Goal: Find specific page/section: Find specific page/section

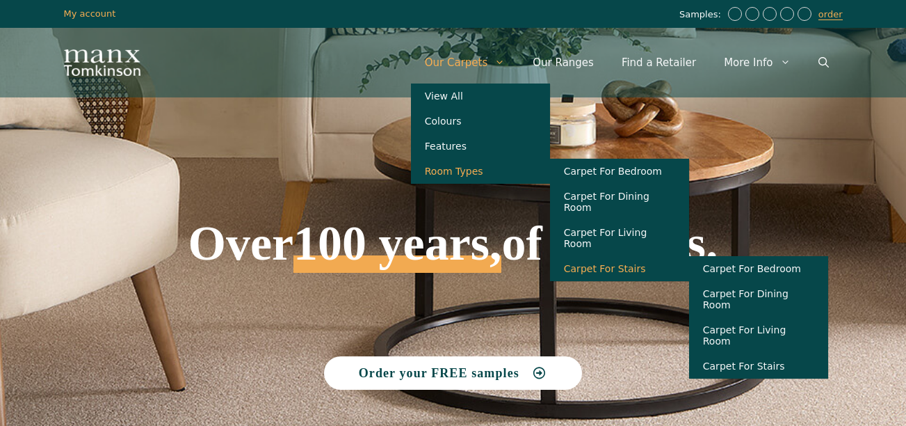
click at [627, 261] on link "Carpet For Stairs" at bounding box center [619, 268] width 139 height 25
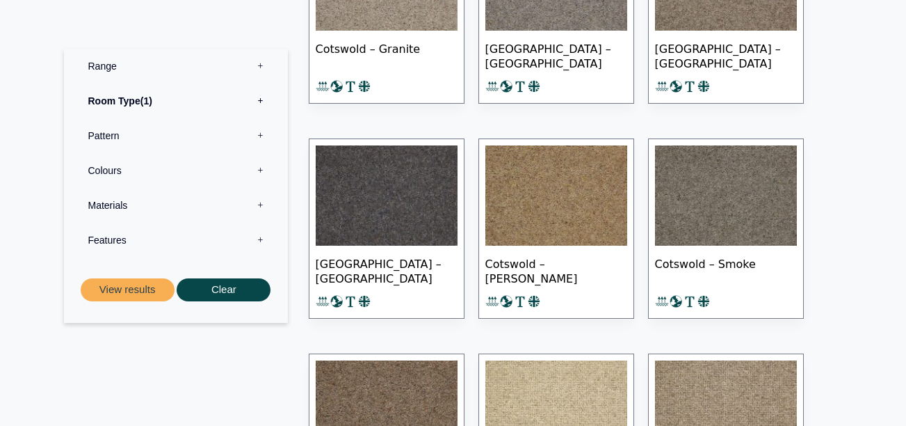
scroll to position [15787, 0]
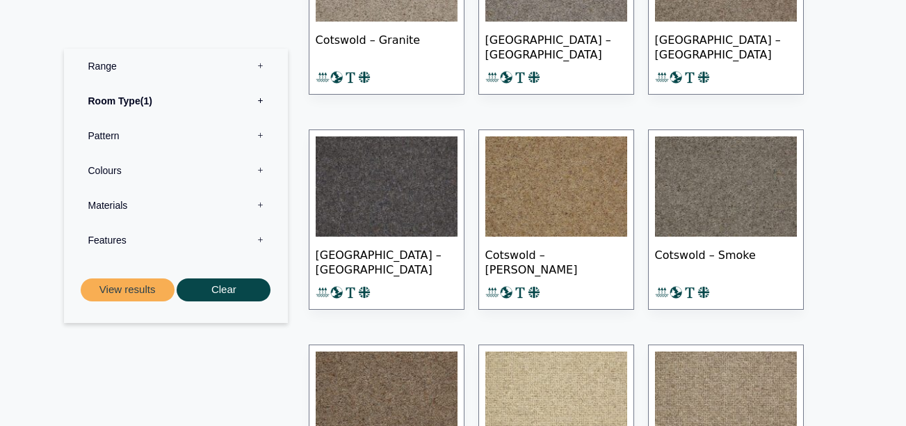
click at [570, 191] on img at bounding box center [557, 186] width 142 height 100
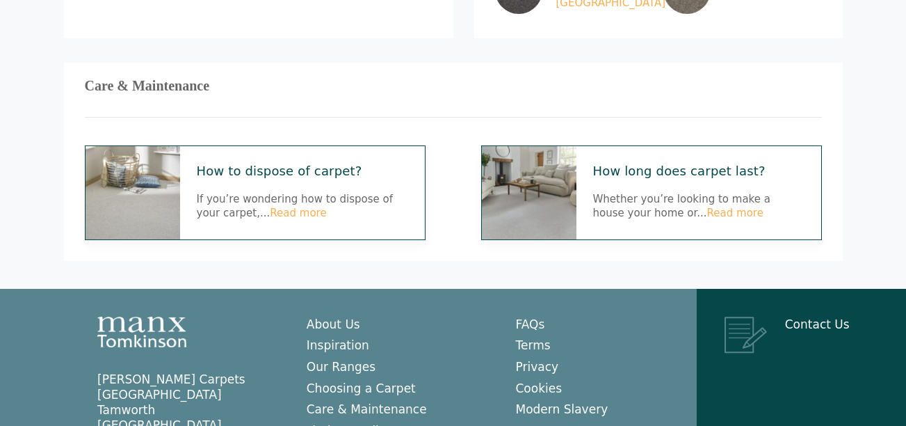
scroll to position [1076, 0]
